Goal: Information Seeking & Learning: Learn about a topic

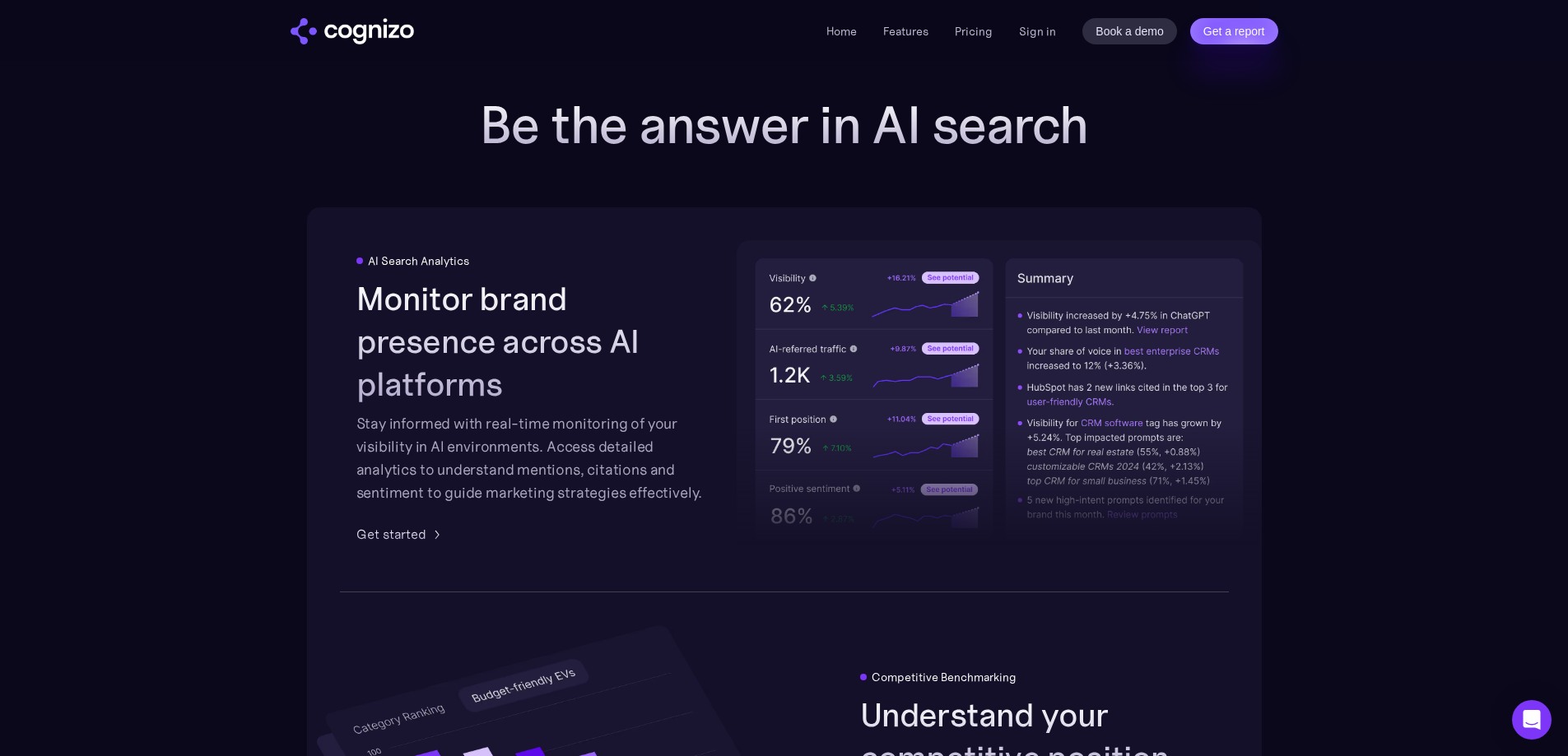
scroll to position [1974, 0]
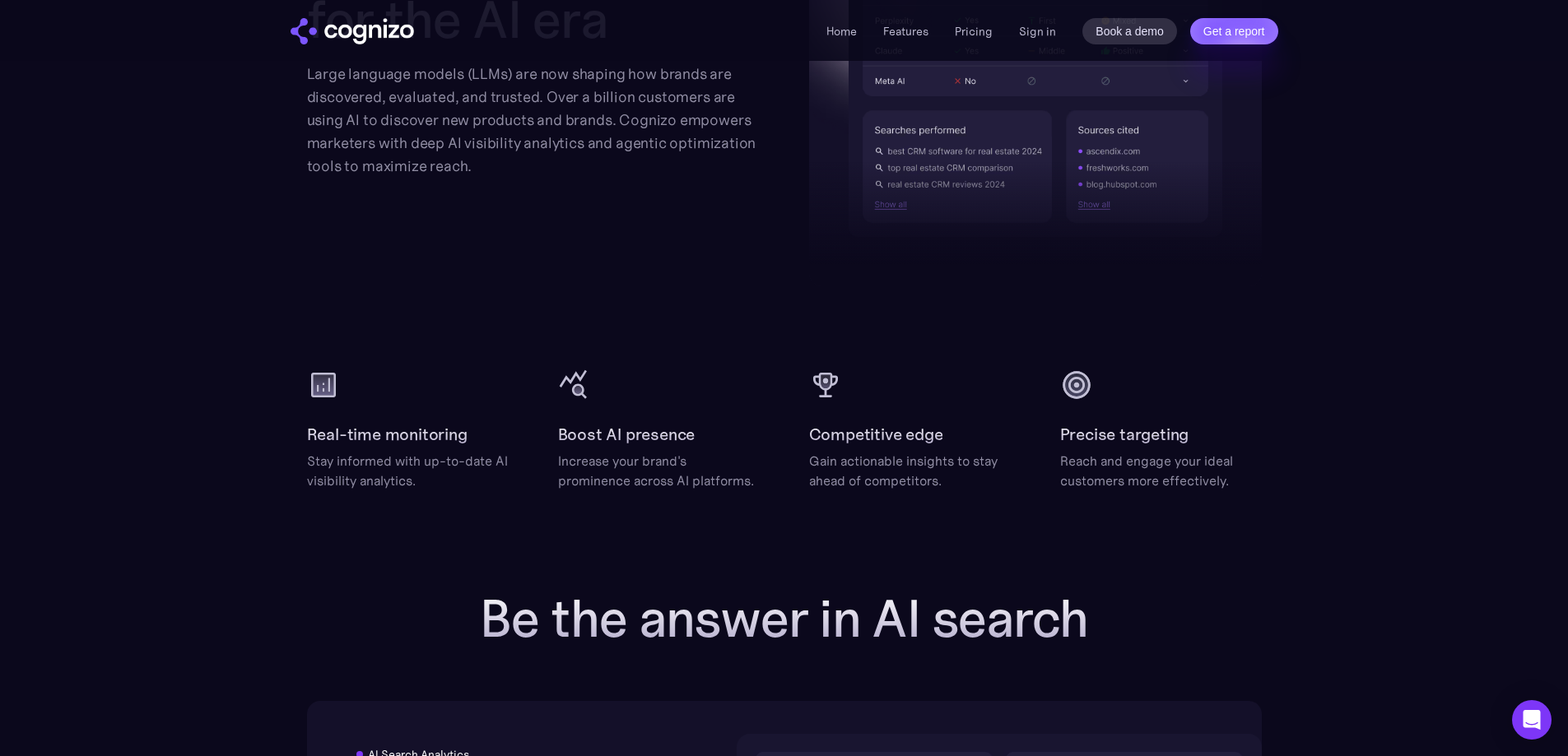
click at [975, 20] on div "Home Features Pricing Book a demo Get a report Sign in Book a demo Get a report" at bounding box center [1051, 32] width 451 height 27
click at [973, 28] on link "Pricing" at bounding box center [974, 31] width 38 height 14
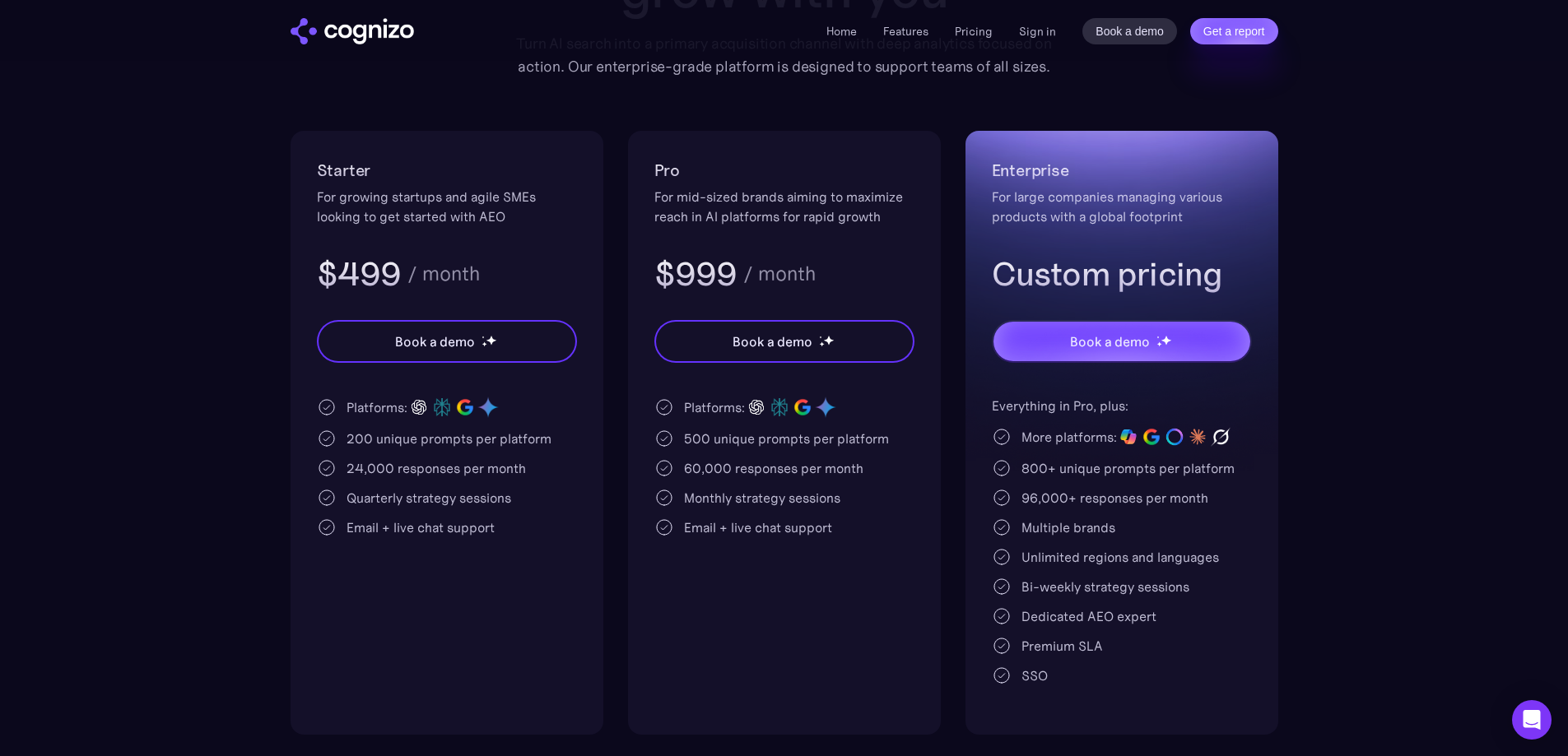
scroll to position [247, 0]
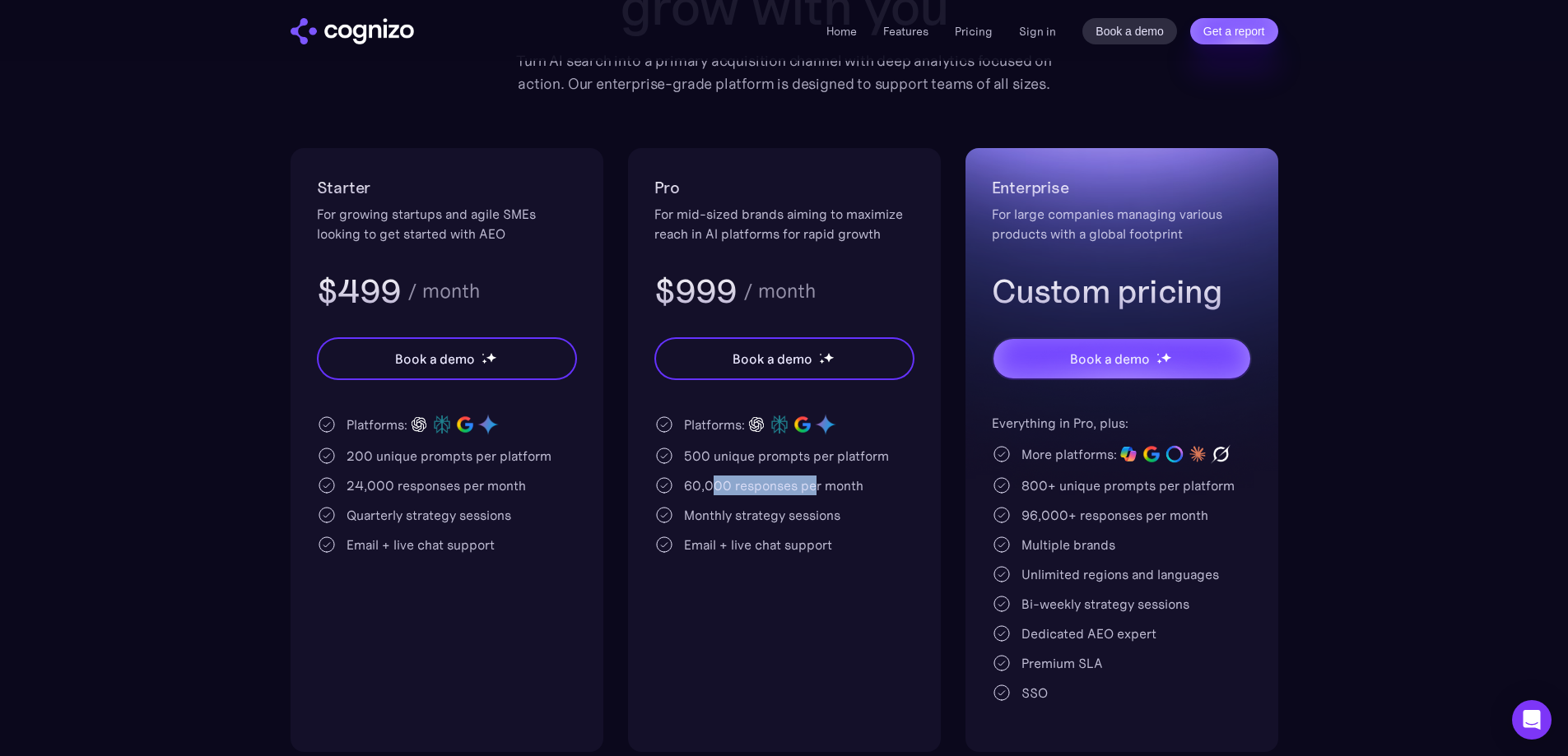
drag, startPoint x: 710, startPoint y: 496, endPoint x: 811, endPoint y: 491, distance: 101.1
click at [811, 491] on div "Platforms: 500 unique prompts per platform 60,000 responses per month Monthly s…" at bounding box center [785, 484] width 260 height 142
drag, startPoint x: 357, startPoint y: 478, endPoint x: 447, endPoint y: 489, distance: 90.7
click at [447, 489] on div "24,000 responses per month" at bounding box center [436, 485] width 179 height 20
click at [471, 501] on div "Platforms: 200 unique prompts per platform 24,000 responses per month Quarterly…" at bounding box center [447, 484] width 260 height 142
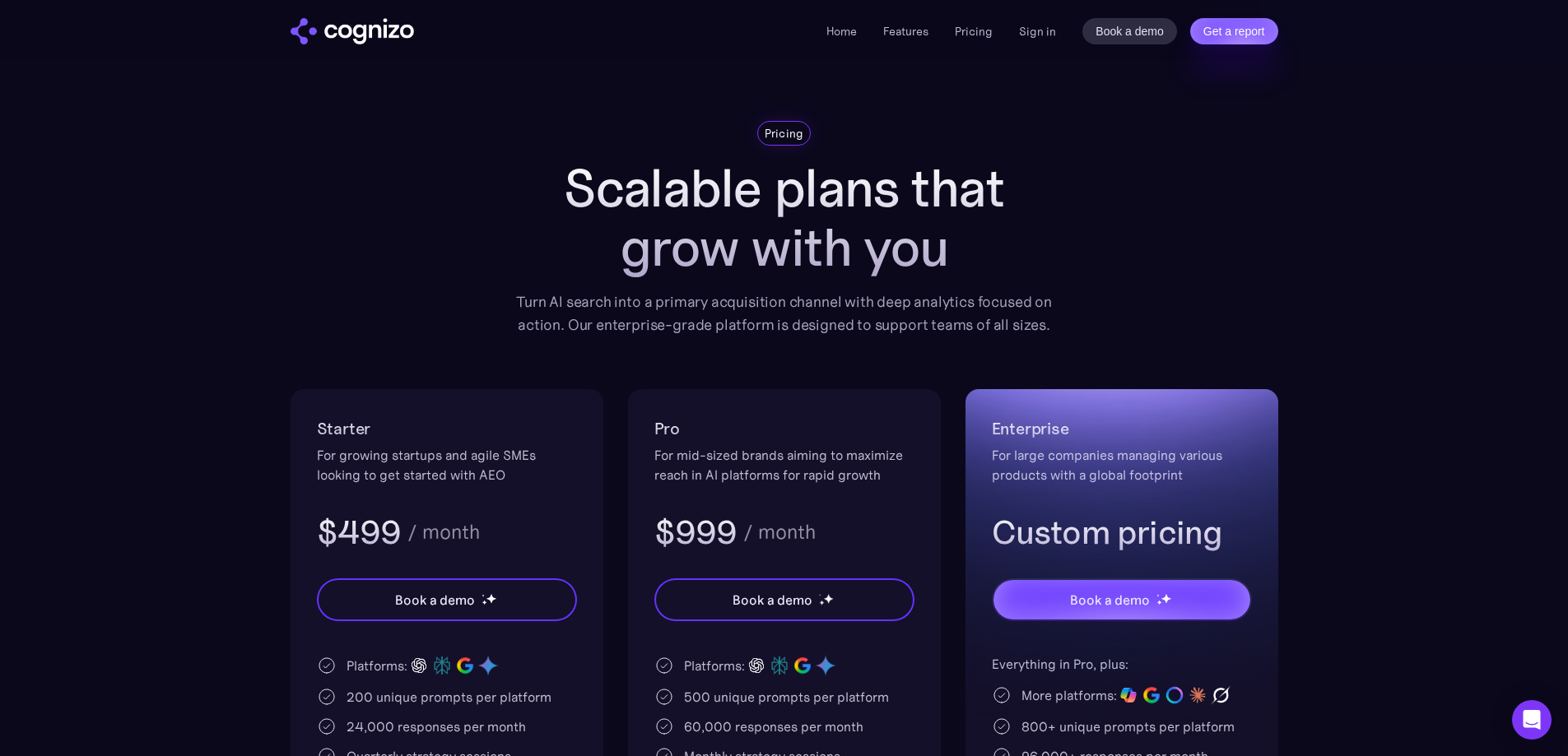
scroll to position [0, 0]
